Goal: Task Accomplishment & Management: Complete application form

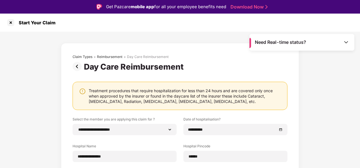
select select "**********"
select select "*****"
select select "**********"
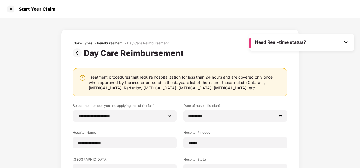
click at [81, 52] on img at bounding box center [78, 53] width 11 height 9
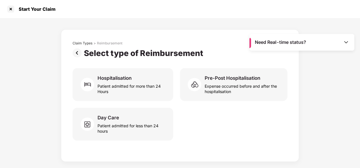
click at [78, 56] on img at bounding box center [78, 53] width 11 height 9
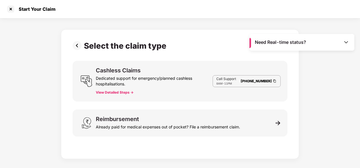
click at [77, 48] on img at bounding box center [78, 45] width 11 height 9
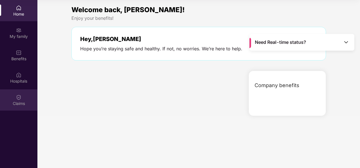
click at [17, 100] on img at bounding box center [19, 98] width 6 height 6
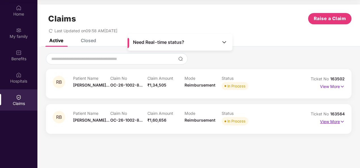
click at [338, 121] on p "View More" at bounding box center [332, 121] width 25 height 8
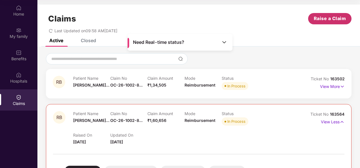
click at [333, 17] on span "Raise a Claim" at bounding box center [330, 18] width 32 height 7
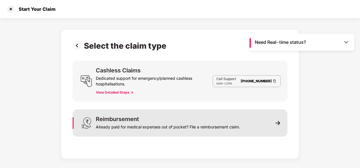
click at [200, 118] on div "Reimbursement Already paid for medical expenses out of pocket? File a reimburse…" at bounding box center [168, 124] width 144 height 14
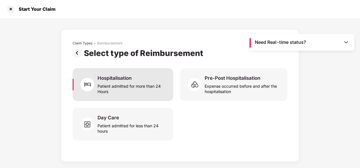
click at [152, 90] on div "Patient admitted for more than 24 Hours" at bounding box center [132, 87] width 69 height 13
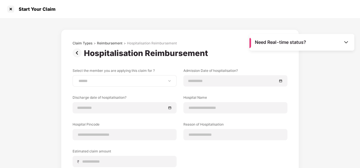
click at [121, 83] on div "**********" at bounding box center [125, 80] width 104 height 11
drag, startPoint x: 170, startPoint y: 82, endPoint x: 167, endPoint y: 84, distance: 3.9
click at [170, 82] on select "**********" at bounding box center [124, 81] width 94 height 5
select select "**********"
click at [77, 79] on select "**********" at bounding box center [124, 81] width 94 height 5
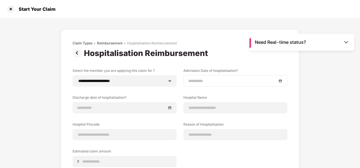
click at [191, 85] on div at bounding box center [236, 80] width 104 height 11
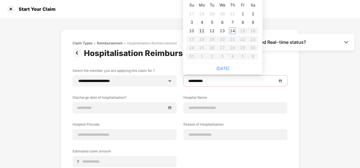
type input "**********"
click at [201, 28] on div "11" at bounding box center [202, 31] width 7 height 7
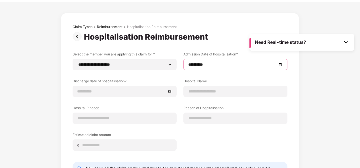
scroll to position [28, 0]
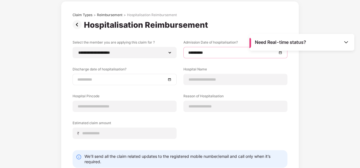
click at [170, 77] on div at bounding box center [124, 80] width 94 height 6
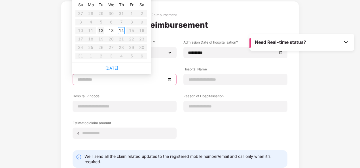
type input "**********"
click at [102, 30] on div "12" at bounding box center [101, 30] width 7 height 7
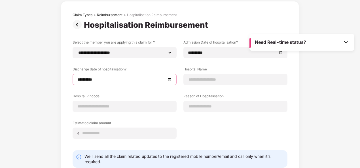
scroll to position [57, 0]
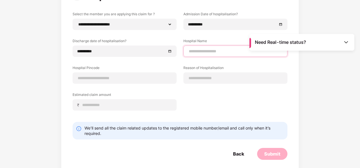
click at [198, 52] on input at bounding box center [235, 52] width 94 height 6
type input "**********"
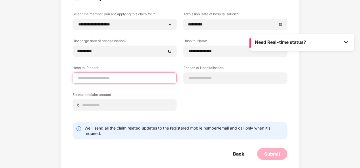
type input "******"
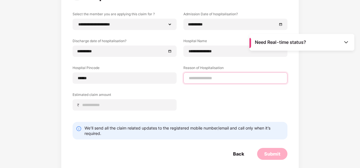
type input "*******"
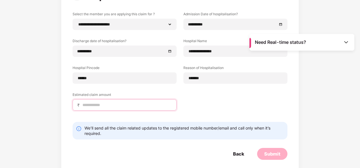
type input "******"
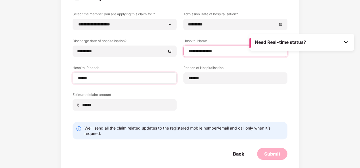
select select "*****"
select select "**********"
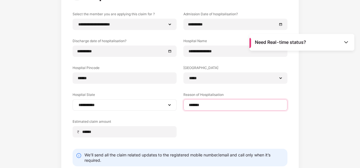
drag, startPoint x: 207, startPoint y: 104, endPoint x: 175, endPoint y: 104, distance: 32.3
click at [175, 104] on div "**********" at bounding box center [180, 79] width 215 height 135
type input "**********"
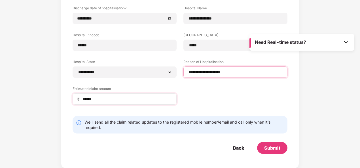
scroll to position [90, 0]
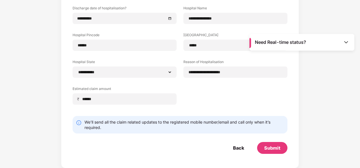
drag, startPoint x: 126, startPoint y: 95, endPoint x: 57, endPoint y: 96, distance: 68.9
click at [57, 96] on div "**********" at bounding box center [180, 49] width 360 height 240
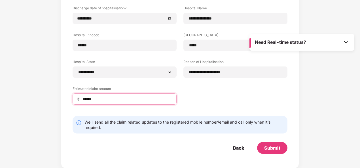
drag, startPoint x: 57, startPoint y: 96, endPoint x: 99, endPoint y: 100, distance: 41.9
click at [99, 100] on input "******" at bounding box center [127, 99] width 90 height 6
type input "*"
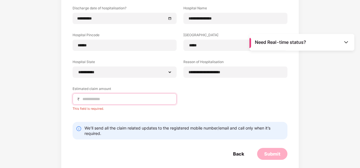
scroll to position [61, 0]
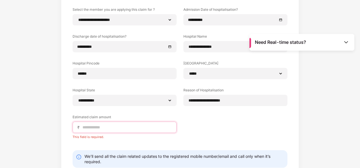
click at [90, 127] on input at bounding box center [127, 128] width 90 height 6
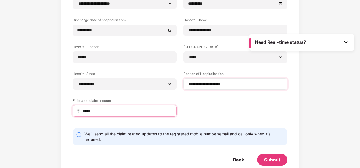
scroll to position [90, 0]
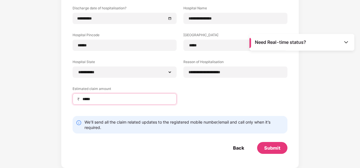
type input "*****"
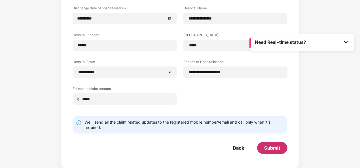
click at [274, 150] on div "Submit" at bounding box center [272, 148] width 16 height 6
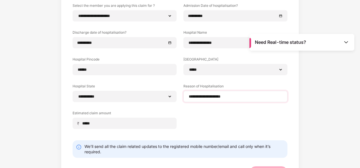
scroll to position [33, 0]
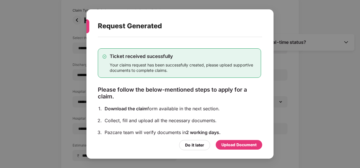
click at [225, 144] on div "Upload Document" at bounding box center [239, 145] width 35 height 6
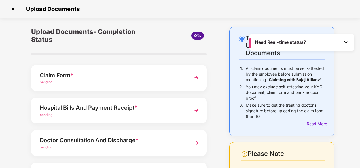
scroll to position [28, 0]
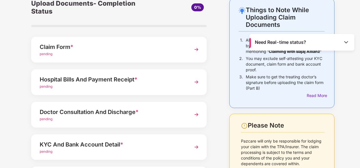
click at [199, 48] on img at bounding box center [196, 50] width 10 height 10
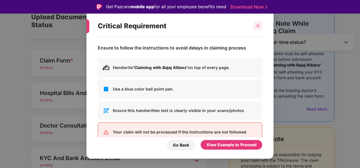
click at [256, 26] on icon "close" at bounding box center [258, 26] width 4 height 4
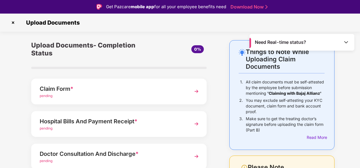
click at [14, 21] on img at bounding box center [13, 22] width 9 height 9
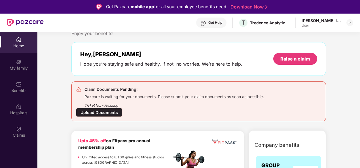
scroll to position [97, 0]
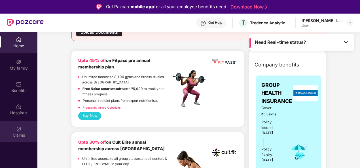
click at [15, 131] on div "Claims" at bounding box center [18, 131] width 37 height 21
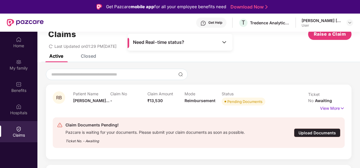
scroll to position [28, 0]
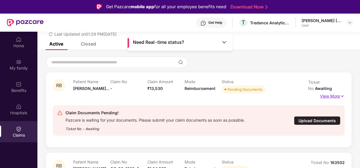
click at [341, 93] on img at bounding box center [342, 96] width 5 height 6
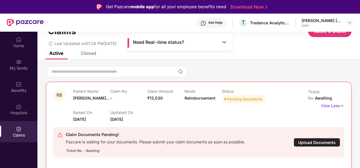
scroll to position [0, 0]
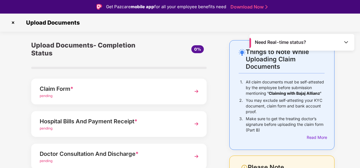
click at [13, 22] on img at bounding box center [13, 22] width 9 height 9
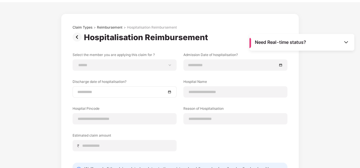
scroll to position [28, 0]
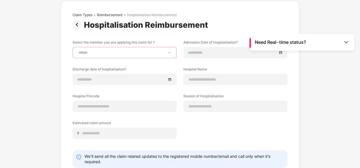
click at [122, 55] on select "**********" at bounding box center [124, 52] width 94 height 5
select select "**********"
click at [77, 50] on select "**********" at bounding box center [124, 52] width 94 height 5
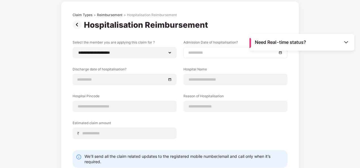
click at [212, 52] on input at bounding box center [232, 53] width 89 height 6
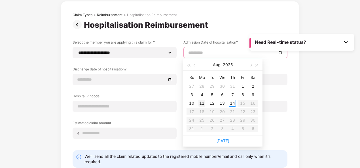
type input "**********"
click at [202, 104] on div "11" at bounding box center [202, 103] width 7 height 7
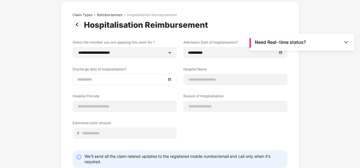
click at [169, 79] on div at bounding box center [124, 80] width 94 height 6
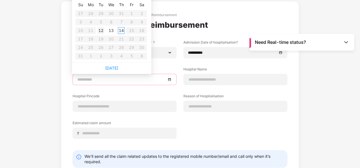
type input "**********"
click at [101, 31] on div "12" at bounding box center [101, 30] width 7 height 7
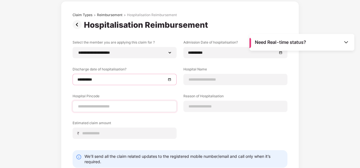
click at [138, 110] on div at bounding box center [125, 106] width 104 height 11
click at [134, 106] on input at bounding box center [124, 107] width 94 height 6
type input "******"
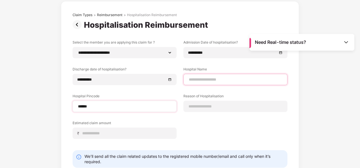
type input "**********"
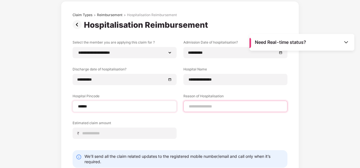
type input "**********"
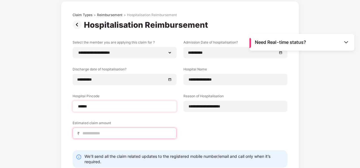
type input "*****"
select select "*****"
select select "**********"
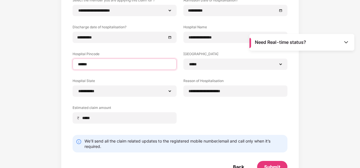
scroll to position [90, 0]
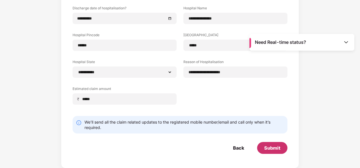
click at [271, 151] on div "Submit" at bounding box center [272, 148] width 30 height 12
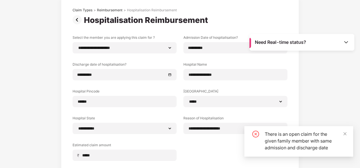
scroll to position [33, 0]
click at [50, 131] on div "**********" at bounding box center [180, 105] width 360 height 240
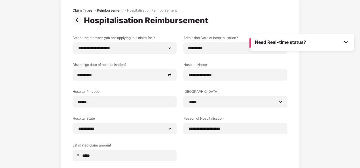
click at [77, 22] on img at bounding box center [78, 20] width 11 height 9
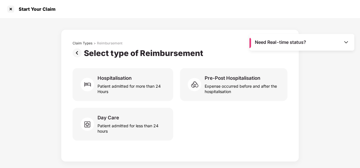
click at [78, 53] on img at bounding box center [78, 53] width 11 height 9
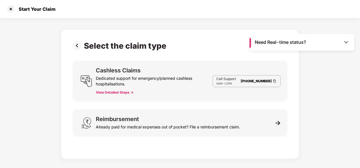
click at [77, 50] on img at bounding box center [78, 45] width 11 height 9
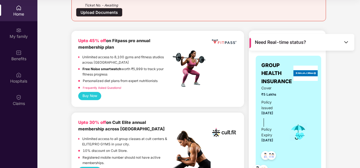
scroll to position [57, 0]
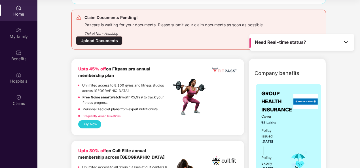
click at [91, 38] on div "Upload Documents" at bounding box center [99, 40] width 47 height 9
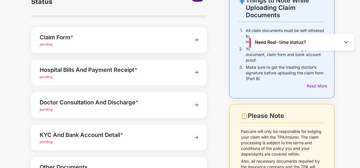
scroll to position [90, 0]
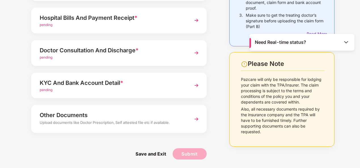
click at [197, 120] on img at bounding box center [196, 119] width 10 height 10
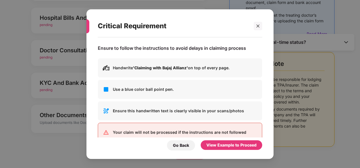
scroll to position [0, 0]
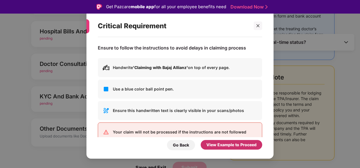
click at [219, 145] on div "View Example to Proceed" at bounding box center [231, 145] width 50 height 6
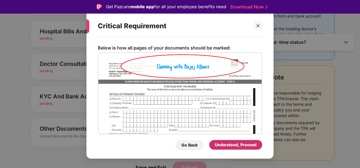
click at [223, 146] on div "Understood, Proceed" at bounding box center [236, 145] width 42 height 6
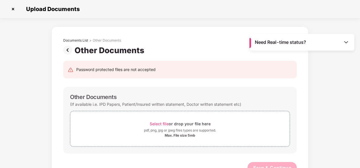
click at [68, 48] on img at bounding box center [68, 50] width 11 height 9
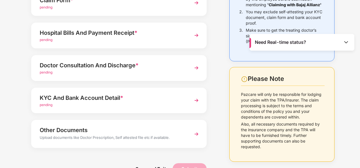
scroll to position [90, 0]
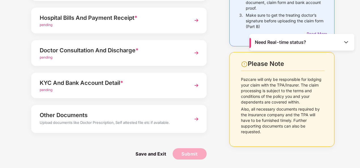
click at [196, 88] on img at bounding box center [196, 86] width 10 height 10
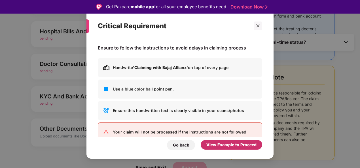
click at [208, 145] on div "View Example to Proceed" at bounding box center [231, 145] width 50 height 6
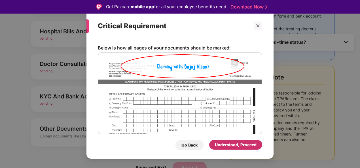
click at [225, 145] on div "Understood, Proceed" at bounding box center [236, 145] width 42 height 6
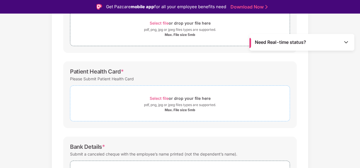
scroll to position [113, 0]
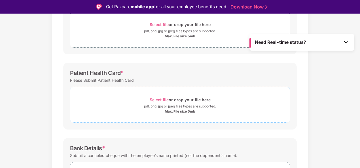
click at [172, 105] on div "pdf, png, jpg or jpeg files types are supported." at bounding box center [180, 107] width 72 height 6
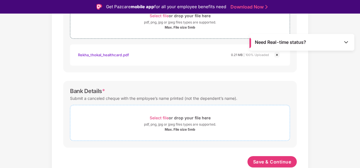
scroll to position [197, 0]
click at [145, 119] on div "Select file or drop your file here" at bounding box center [180, 119] width 220 height 8
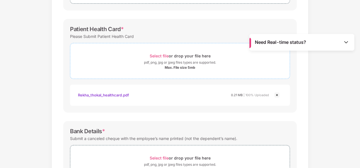
scroll to position [82, 0]
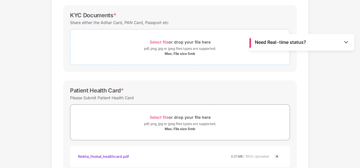
click at [122, 52] on div "Max. File size 5mb" at bounding box center [180, 54] width 220 height 5
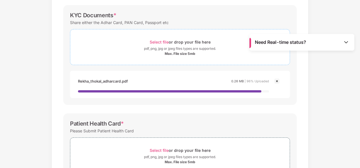
click at [138, 50] on div "pdf, png, jpg or jpeg files types are supported." at bounding box center [180, 49] width 220 height 6
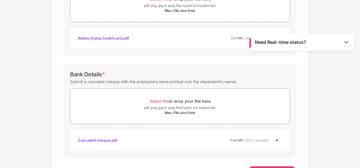
scroll to position [278, 0]
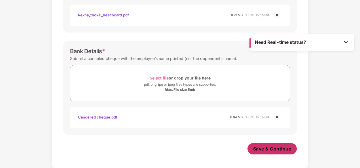
click at [271, 146] on span "Save & Continue" at bounding box center [272, 149] width 38 height 6
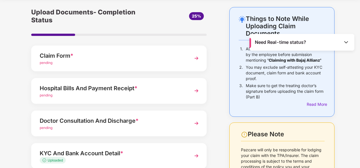
scroll to position [28, 0]
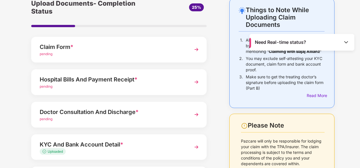
click at [195, 115] on img at bounding box center [196, 115] width 10 height 10
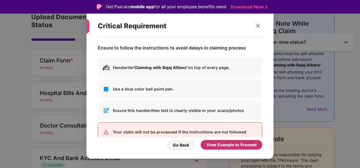
click at [219, 146] on div "View Example to Proceed" at bounding box center [231, 145] width 50 height 6
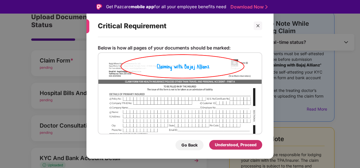
click at [220, 146] on div "Understood, Proceed" at bounding box center [236, 145] width 42 height 6
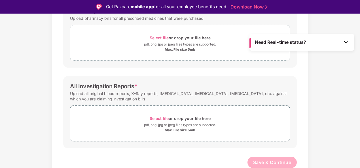
scroll to position [147, 0]
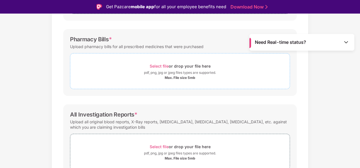
click at [155, 78] on div "Max. File size 5mb" at bounding box center [180, 78] width 220 height 5
click at [149, 80] on span "Select file or drop your file here pdf, png, jpg or jpeg files types are suppor…" at bounding box center [180, 71] width 220 height 27
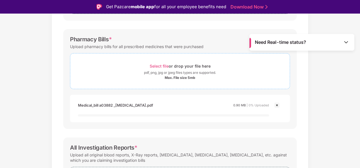
click at [122, 66] on div "Select file or drop your file here" at bounding box center [180, 66] width 220 height 8
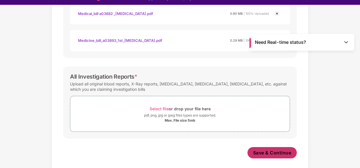
scroll to position [14, 0]
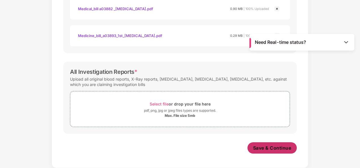
click at [275, 150] on span "Save & Continue" at bounding box center [272, 148] width 38 height 6
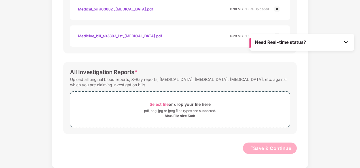
scroll to position [229, 0]
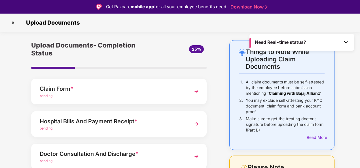
scroll to position [28, 0]
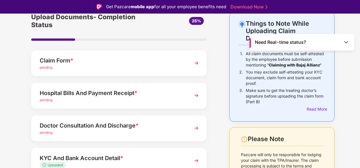
click at [195, 95] on img at bounding box center [196, 96] width 10 height 10
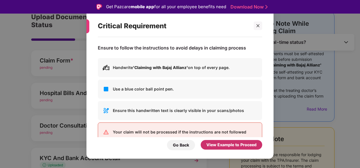
click at [205, 144] on div "View Example to Proceed" at bounding box center [232, 145] width 62 height 10
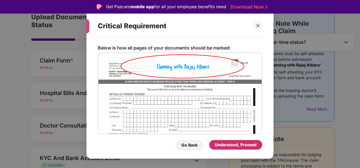
click at [219, 144] on div "Understood, Proceed" at bounding box center [236, 145] width 42 height 6
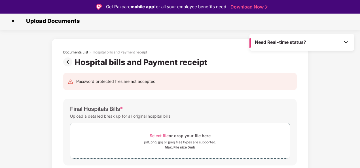
scroll to position [58, 0]
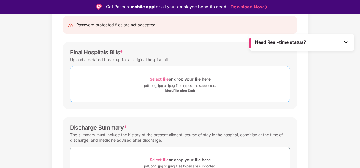
click at [165, 83] on div "pdf, png, jpg or jpeg files types are supported." at bounding box center [180, 86] width 72 height 6
click at [151, 86] on div "pdf, png, jpg or jpeg files types are supported." at bounding box center [180, 86] width 72 height 6
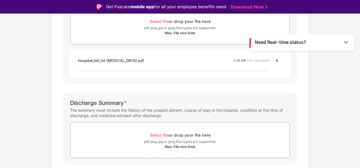
scroll to position [144, 0]
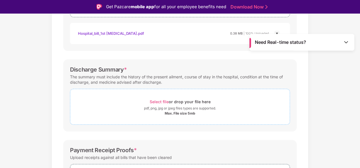
click at [158, 106] on div "Select file or drop your file here" at bounding box center [180, 102] width 61 height 8
click at [155, 103] on span "Select file" at bounding box center [159, 102] width 19 height 5
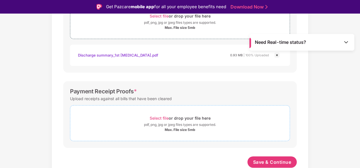
scroll to position [229, 0]
click at [138, 121] on div "Select file or drop your file here" at bounding box center [180, 119] width 220 height 8
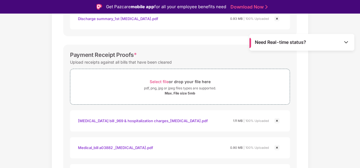
scroll to position [258, 0]
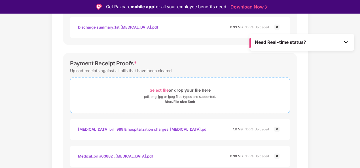
click at [133, 90] on div "Select file or drop your file here" at bounding box center [180, 91] width 220 height 8
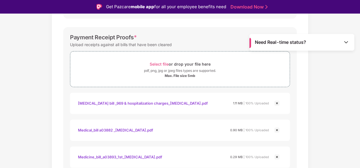
scroll to position [337, 0]
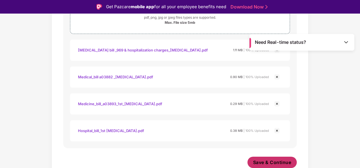
click at [259, 161] on span "Save & Continue" at bounding box center [272, 163] width 38 height 6
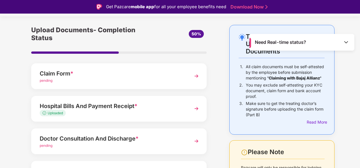
scroll to position [28, 0]
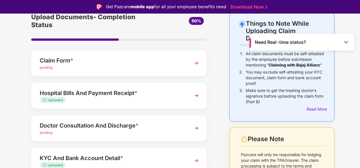
click at [195, 128] on img at bounding box center [196, 128] width 10 height 10
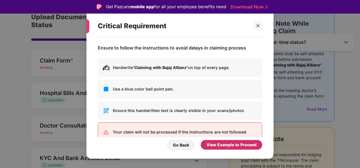
click at [217, 141] on div "View Example to Proceed" at bounding box center [232, 145] width 62 height 10
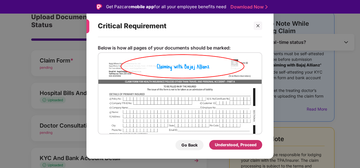
click at [220, 147] on div "Understood, Proceed" at bounding box center [236, 145] width 42 height 6
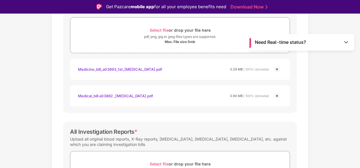
scroll to position [229, 0]
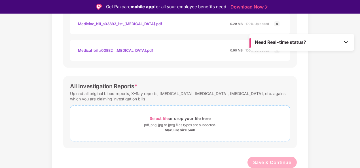
click at [172, 124] on div "pdf, png, jpg or jpeg files types are supported." at bounding box center [180, 126] width 72 height 6
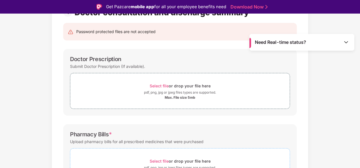
scroll to position [35, 0]
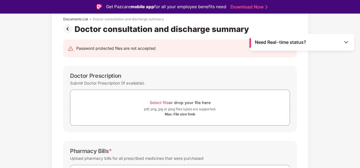
click at [69, 30] on img at bounding box center [68, 28] width 11 height 9
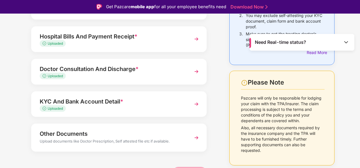
scroll to position [90, 0]
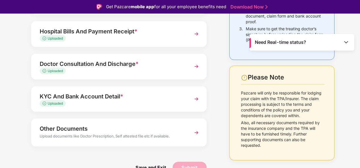
click at [195, 131] on img at bounding box center [196, 133] width 10 height 10
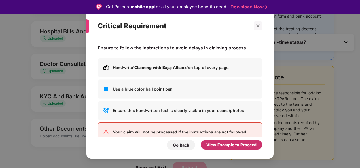
click at [208, 144] on div "View Example to Proceed" at bounding box center [231, 145] width 50 height 6
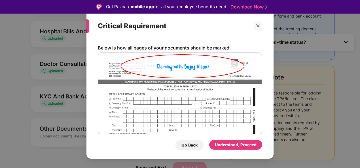
click at [207, 144] on div "Go Back Understood, Proceed" at bounding box center [180, 144] width 165 height 13
click at [217, 146] on div "Understood, Proceed" at bounding box center [236, 145] width 42 height 6
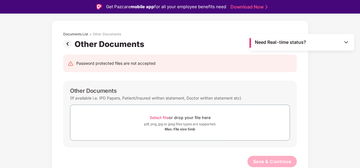
scroll to position [19, 0]
click at [67, 45] on img at bounding box center [68, 44] width 11 height 9
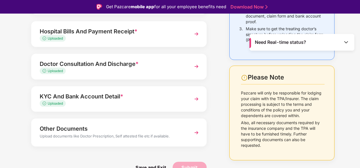
scroll to position [33, 0]
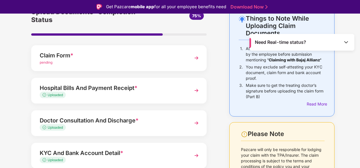
click at [194, 125] on img at bounding box center [196, 123] width 10 height 10
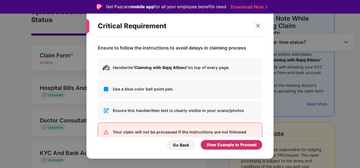
click at [211, 143] on div "View Example to Proceed" at bounding box center [231, 145] width 50 height 6
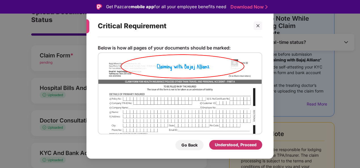
click at [214, 146] on div "Understood, Proceed" at bounding box center [235, 145] width 53 height 10
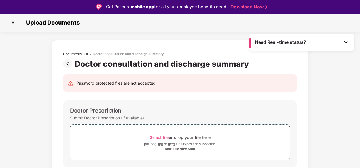
click at [69, 63] on img at bounding box center [68, 63] width 11 height 9
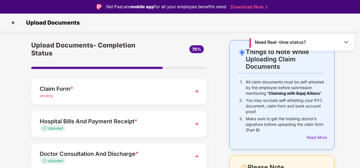
click at [198, 121] on img at bounding box center [196, 124] width 10 height 10
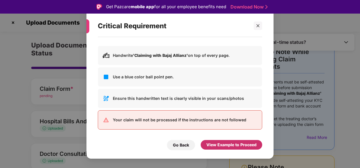
click at [212, 143] on div "View Example to Proceed" at bounding box center [231, 145] width 50 height 6
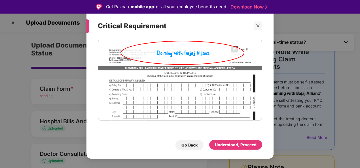
scroll to position [14, 0]
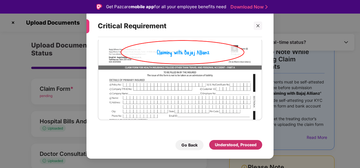
click at [214, 145] on div "Understood, Proceed" at bounding box center [235, 145] width 53 height 10
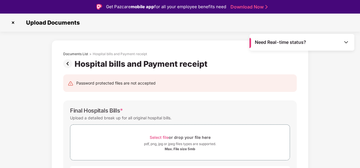
click at [64, 61] on img at bounding box center [68, 63] width 11 height 9
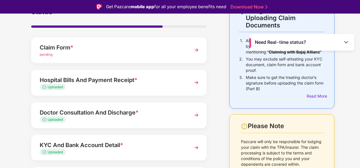
scroll to position [90, 0]
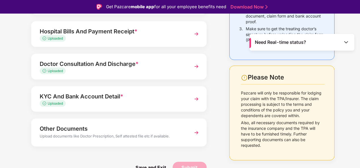
click at [197, 133] on img at bounding box center [196, 133] width 10 height 10
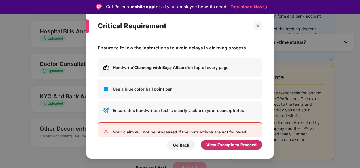
click at [216, 145] on div "View Example to Proceed" at bounding box center [231, 145] width 50 height 6
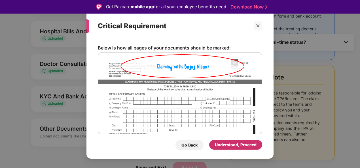
click at [219, 145] on div "Understood, Proceed" at bounding box center [236, 145] width 42 height 6
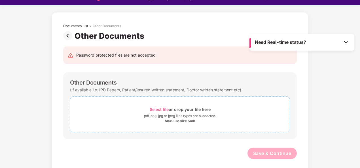
scroll to position [14, 0]
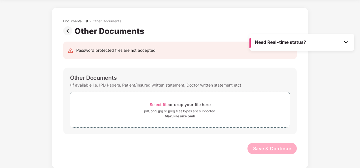
click at [70, 29] on img at bounding box center [68, 30] width 11 height 9
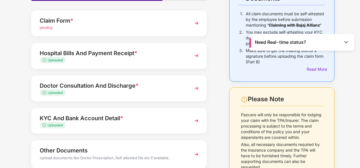
scroll to position [57, 0]
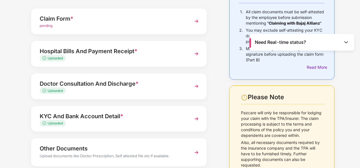
click at [198, 53] on img at bounding box center [196, 54] width 10 height 10
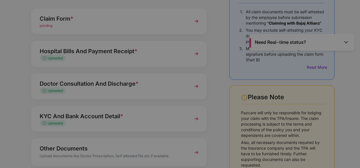
scroll to position [0, 0]
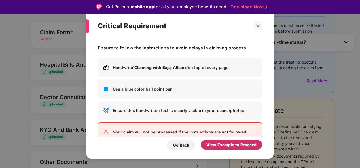
click at [227, 146] on div "View Example to Proceed" at bounding box center [231, 145] width 50 height 6
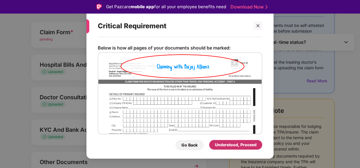
click at [225, 144] on div "Understood, Proceed" at bounding box center [236, 145] width 42 height 6
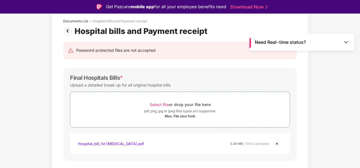
scroll to position [2, 0]
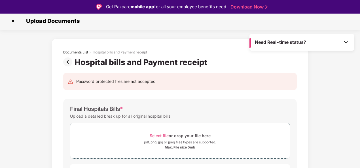
click at [68, 61] on img at bounding box center [68, 62] width 11 height 9
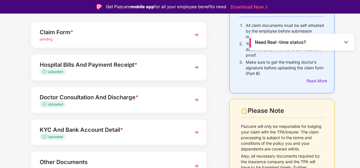
scroll to position [85, 0]
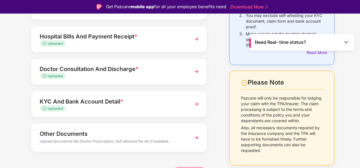
click at [195, 105] on img at bounding box center [196, 104] width 10 height 10
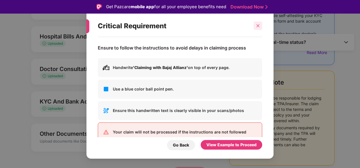
click at [255, 28] on div at bounding box center [258, 26] width 9 height 9
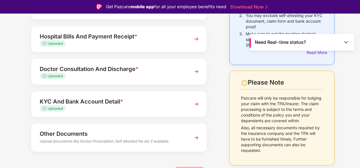
click at [199, 71] on img at bounding box center [196, 72] width 10 height 10
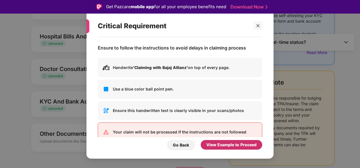
click at [227, 146] on div "View Example to Proceed" at bounding box center [231, 145] width 50 height 6
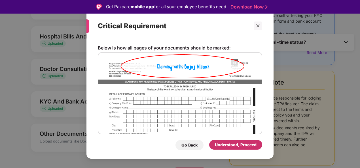
click at [227, 146] on div "Understood, Proceed" at bounding box center [236, 145] width 42 height 6
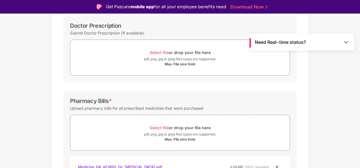
scroll to position [58, 0]
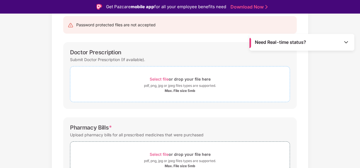
click at [130, 78] on div "Select file or drop your file here" at bounding box center [180, 79] width 220 height 8
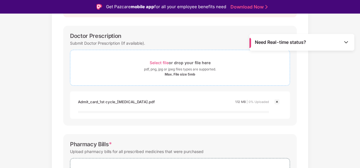
scroll to position [87, 0]
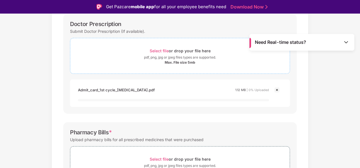
click at [132, 61] on div "Max. File size 5mb" at bounding box center [180, 62] width 220 height 5
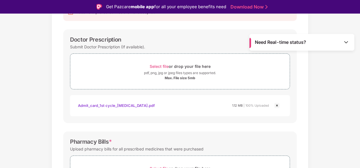
scroll to position [58, 0]
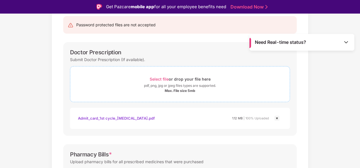
click at [130, 85] on div "pdf, png, jpg or jpeg files types are supported." at bounding box center [180, 86] width 220 height 6
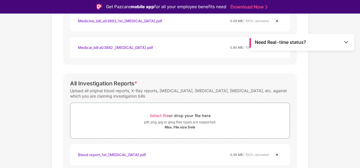
scroll to position [309, 0]
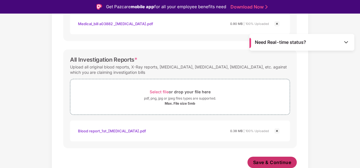
click at [273, 160] on span "Save & Continue" at bounding box center [272, 163] width 38 height 6
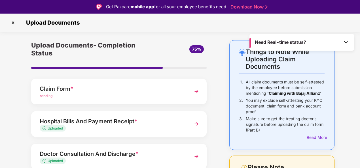
click at [197, 91] on img at bounding box center [196, 92] width 10 height 10
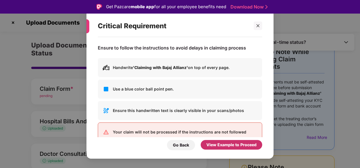
click at [214, 143] on div "View Example to Proceed" at bounding box center [231, 145] width 50 height 6
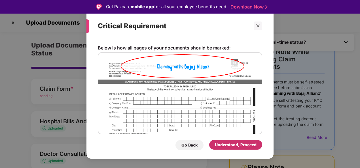
click at [214, 143] on div "Understood, Proceed" at bounding box center [235, 145] width 53 height 10
